Goal: Task Accomplishment & Management: Manage account settings

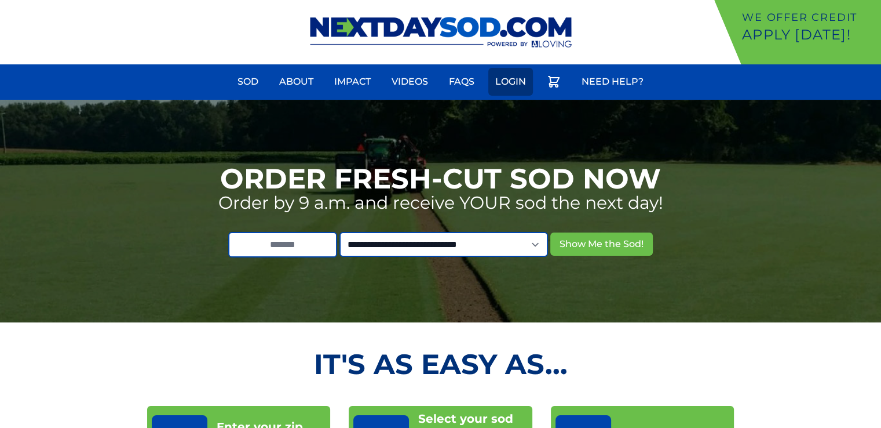
click at [509, 79] on link "Login" at bounding box center [510, 82] width 45 height 28
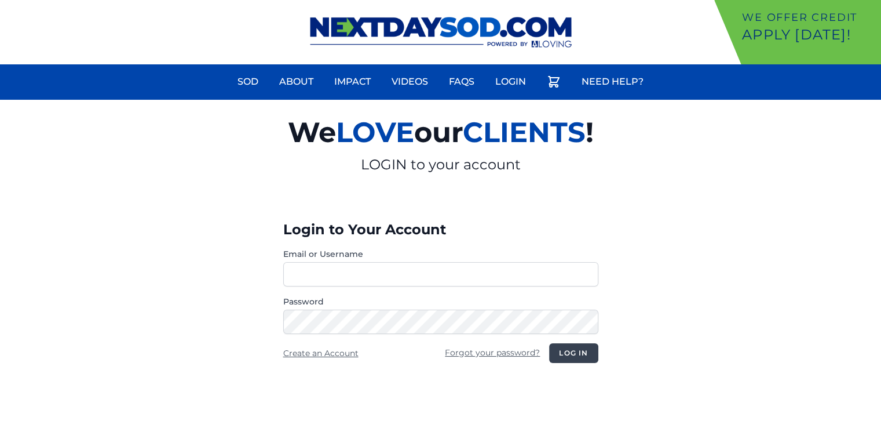
type input "**********"
click at [586, 354] on button "Log in" at bounding box center [573, 353] width 49 height 20
